Goal: Register for event/course

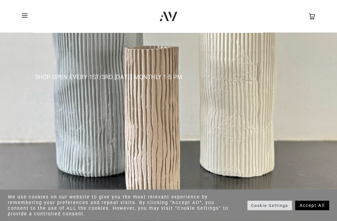
scroll to position [80, 0]
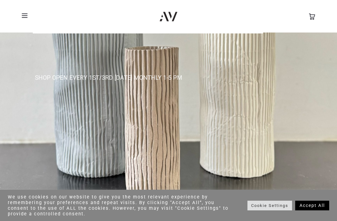
click at [313, 210] on link "Accept All" at bounding box center [312, 205] width 34 height 10
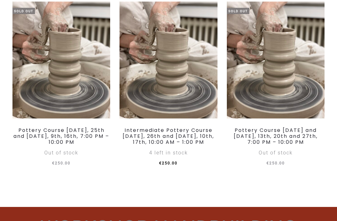
scroll to position [919, 0]
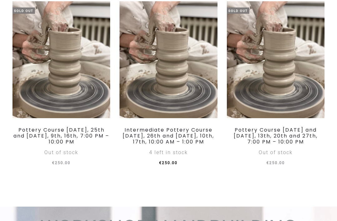
click at [67, 181] on ul "Sold Out Read more Add to wishlist Pottery Course Thursday, September 18th, 25t…" at bounding box center [169, 91] width 322 height 180
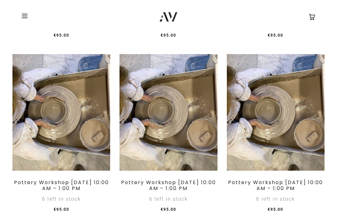
scroll to position [467, 0]
click at [26, 17] on span at bounding box center [26, 15] width 9 height 9
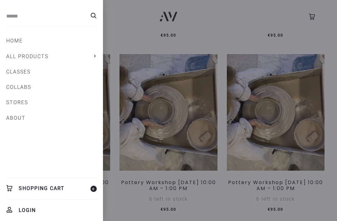
click at [18, 72] on link "CLASSES" at bounding box center [51, 72] width 91 height 11
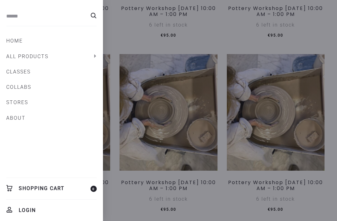
click at [65, 122] on link "ABOUT" at bounding box center [51, 118] width 91 height 11
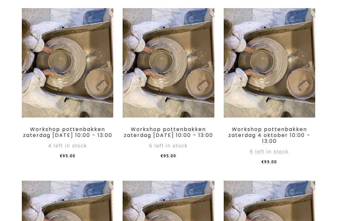
scroll to position [336, 0]
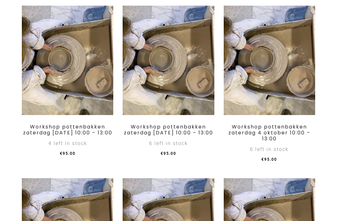
click at [18, 128] on li "Add to basket Add to wishlist Workshop pottenbakken zaterdag [DATE] 10:00 – 13:…" at bounding box center [67, 85] width 101 height 158
click at [61, 48] on img at bounding box center [68, 60] width 92 height 109
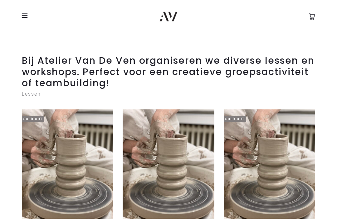
scroll to position [0, 0]
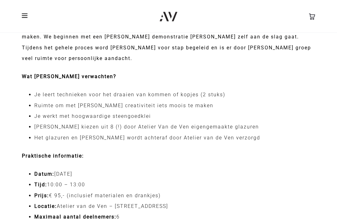
scroll to position [387, 0]
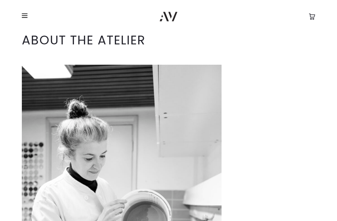
click at [23, 15] on span at bounding box center [25, 15] width 6 height 1
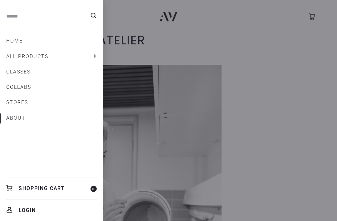
click at [13, 36] on link "Home" at bounding box center [51, 41] width 91 height 11
click at [18, 42] on link "Home" at bounding box center [51, 41] width 91 height 11
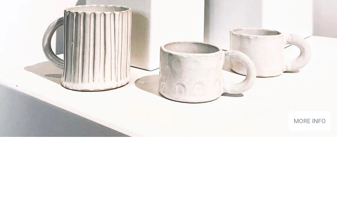
scroll to position [1274, 0]
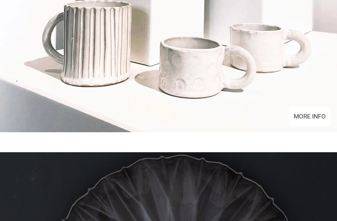
click at [304, 121] on div "MORE INFO" at bounding box center [310, 116] width 32 height 9
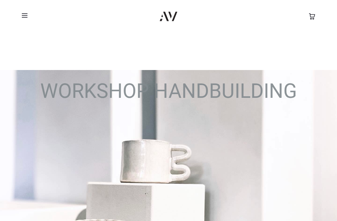
scroll to position [1052, 0]
